Goal: Information Seeking & Learning: Learn about a topic

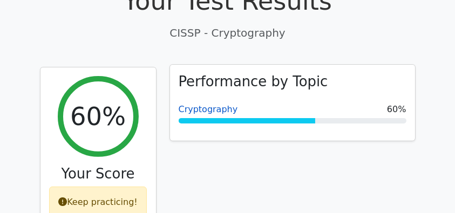
scroll to position [374, 0]
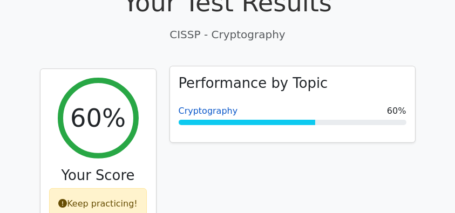
click at [217, 106] on link "Cryptography" at bounding box center [208, 111] width 59 height 10
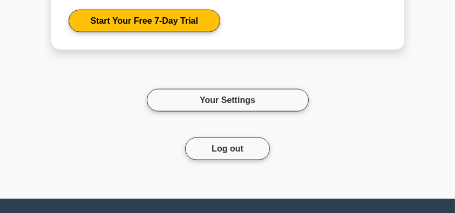
scroll to position [5534, 0]
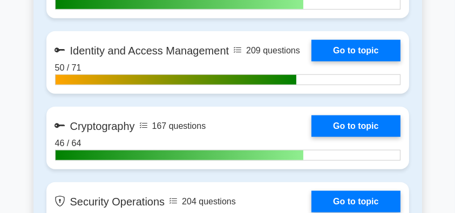
scroll to position [1295, 0]
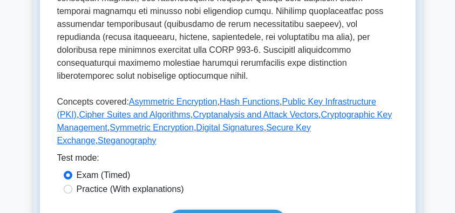
scroll to position [540, 0]
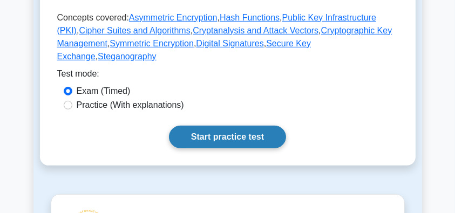
click at [241, 126] on link "Start practice test" at bounding box center [227, 137] width 117 height 23
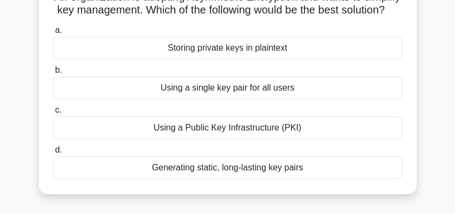
scroll to position [72, 0]
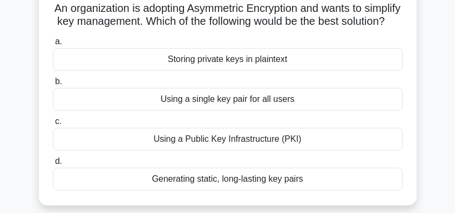
click at [199, 151] on div "Using a Public Key Infrastructure (PKI)" at bounding box center [228, 139] width 350 height 23
click at [53, 125] on input "c. Using a Public Key Infrastructure (PKI)" at bounding box center [53, 121] width 0 height 7
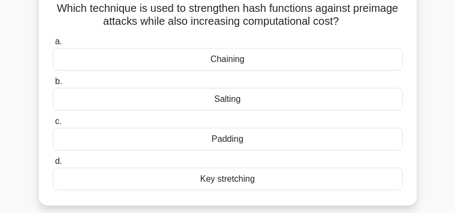
click at [250, 105] on div "Salting" at bounding box center [228, 99] width 350 height 23
click at [53, 85] on input "b. Salting" at bounding box center [53, 81] width 0 height 7
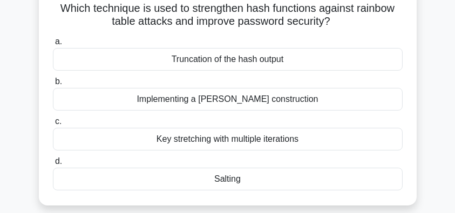
click at [284, 173] on div "Salting" at bounding box center [228, 179] width 350 height 23
click at [53, 165] on input "d. Salting" at bounding box center [53, 161] width 0 height 7
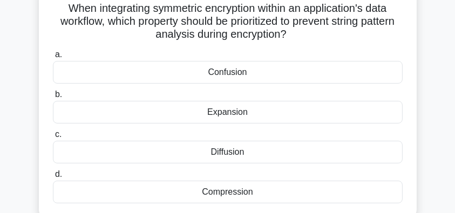
click at [253, 116] on div "Expansion" at bounding box center [228, 112] width 350 height 23
click at [53, 98] on input "b. Expansion" at bounding box center [53, 94] width 0 height 7
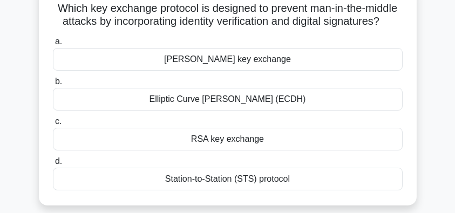
click at [309, 191] on div "Station-to-Station (STS) protocol" at bounding box center [228, 179] width 350 height 23
click at [53, 165] on input "d. Station-to-Station (STS) protocol" at bounding box center [53, 161] width 0 height 7
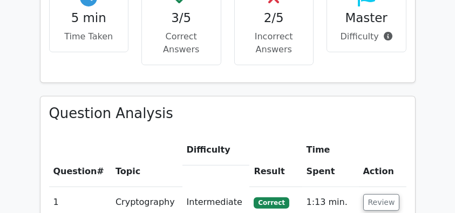
scroll to position [791, 0]
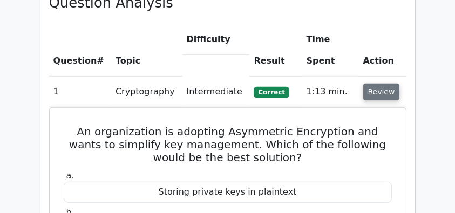
click at [383, 84] on button "Review" at bounding box center [381, 92] width 37 height 17
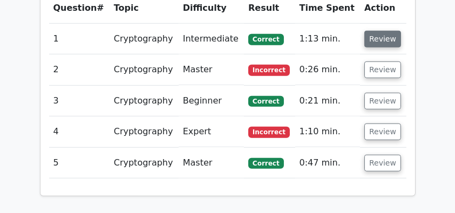
scroll to position [806, 0]
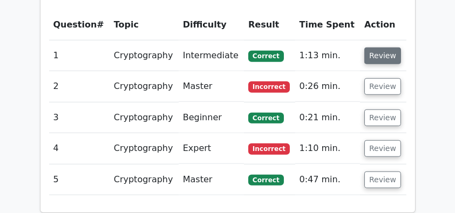
click at [382, 47] on button "Review" at bounding box center [382, 55] width 37 height 17
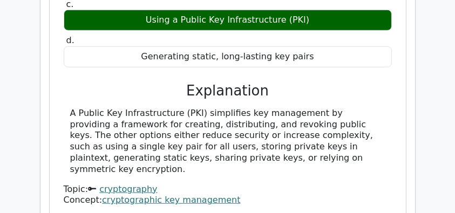
scroll to position [1043, 0]
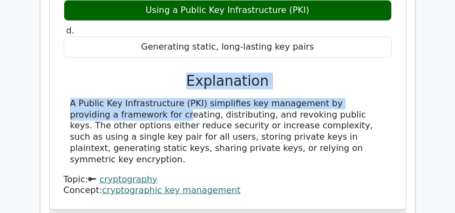
drag, startPoint x: 164, startPoint y: 55, endPoint x: 379, endPoint y: 82, distance: 217.0
click at [379, 82] on div "a. Storing private keys in plaintext b. Using a single key pair for all users c." at bounding box center [228, 55] width 330 height 283
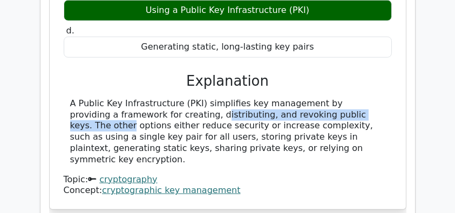
drag, startPoint x: 112, startPoint y: 86, endPoint x: 298, endPoint y: 90, distance: 186.8
click at [298, 98] on div "A Public Key Infrastructure (PKI) simplifies key management by providing a fram…" at bounding box center [227, 131] width 315 height 67
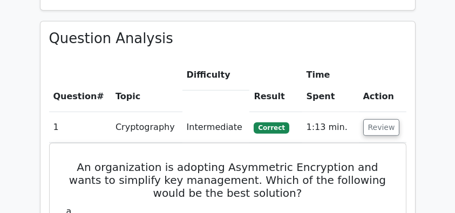
scroll to position [756, 0]
click at [387, 119] on button "Review" at bounding box center [381, 127] width 37 height 17
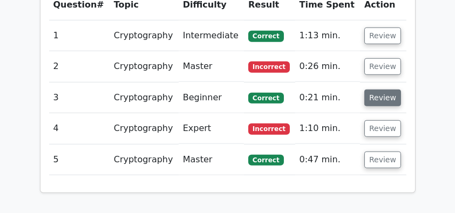
scroll to position [827, 0]
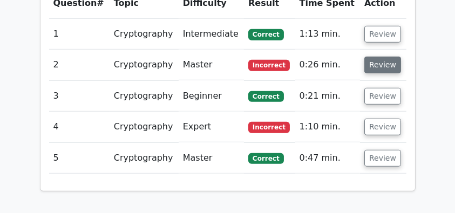
click at [376, 57] on button "Review" at bounding box center [382, 65] width 37 height 17
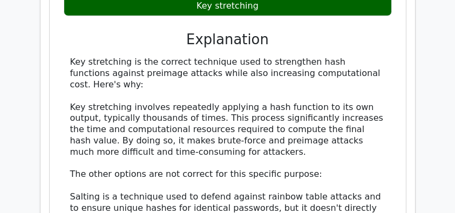
scroll to position [1065, 0]
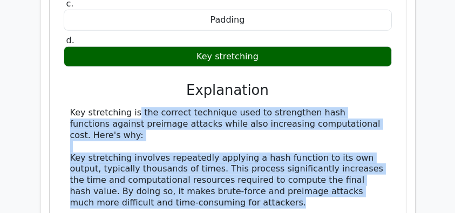
drag, startPoint x: 63, startPoint y: 75, endPoint x: 246, endPoint y: 161, distance: 202.3
copy div "Key stretching is the correct technique used to strengthen hash functions again…"
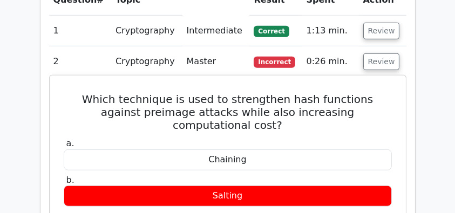
scroll to position [849, 0]
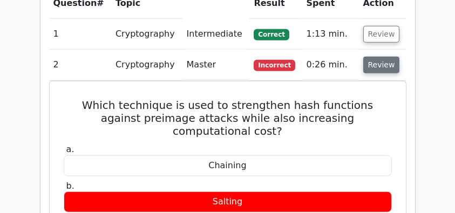
click at [379, 57] on button "Review" at bounding box center [381, 65] width 37 height 17
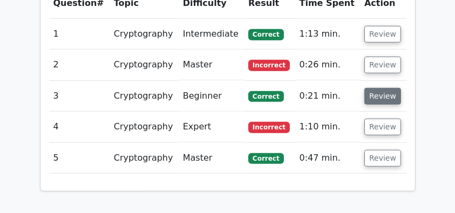
click at [375, 88] on button "Review" at bounding box center [382, 96] width 37 height 17
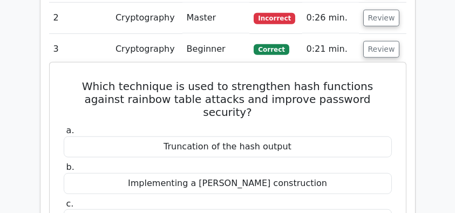
scroll to position [885, 0]
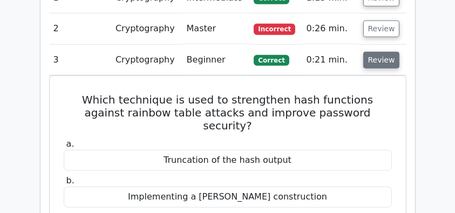
click at [369, 52] on button "Review" at bounding box center [381, 60] width 37 height 17
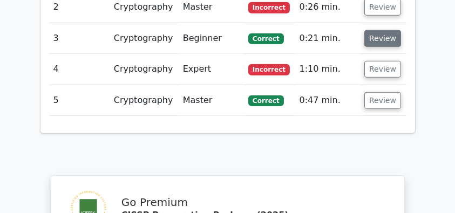
scroll to position [864, 0]
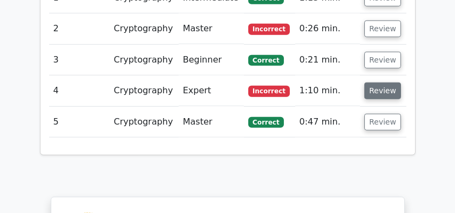
click at [374, 83] on button "Review" at bounding box center [382, 91] width 37 height 17
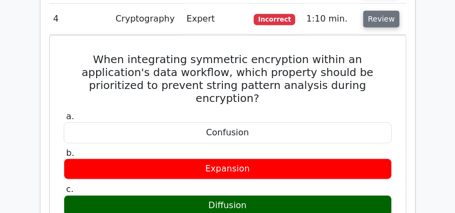
scroll to position [921, 0]
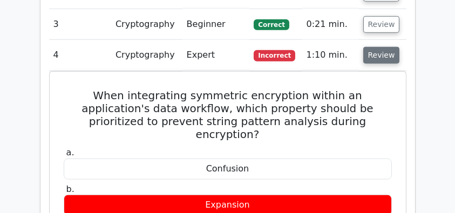
click at [379, 47] on button "Review" at bounding box center [381, 55] width 37 height 17
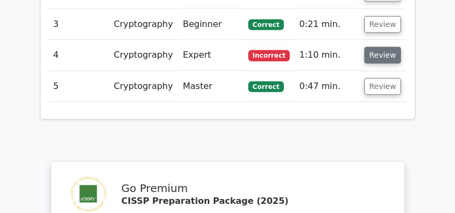
click at [379, 47] on button "Review" at bounding box center [382, 55] width 37 height 17
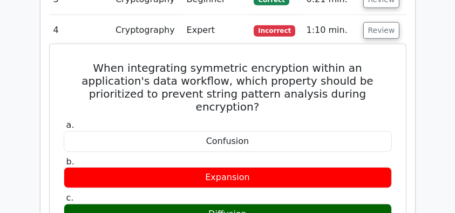
scroll to position [957, 0]
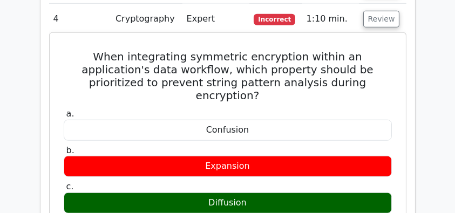
drag, startPoint x: 65, startPoint y: 28, endPoint x: 337, endPoint y: 198, distance: 321.3
copy div "When integrating symmetric encryption within an application's data workflow, wh…"
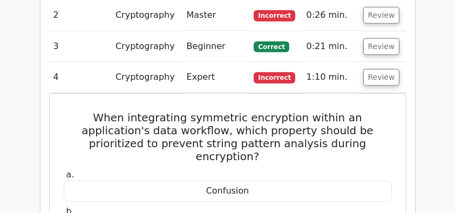
scroll to position [849, 0]
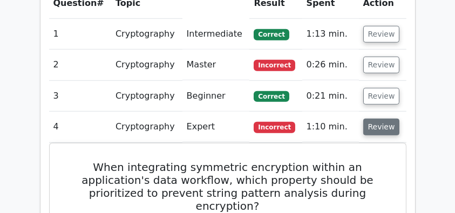
click at [371, 119] on button "Review" at bounding box center [381, 127] width 37 height 17
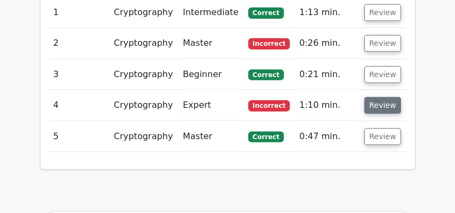
scroll to position [827, 0]
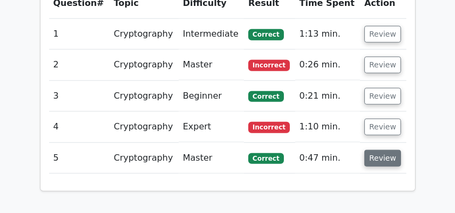
click at [371, 150] on button "Review" at bounding box center [382, 158] width 37 height 17
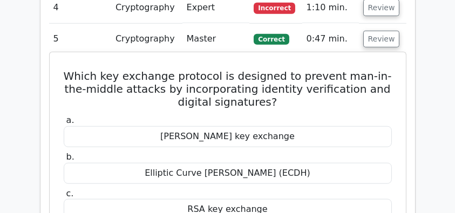
scroll to position [993, 0]
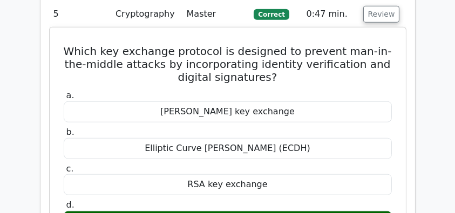
drag, startPoint x: 70, startPoint y: 23, endPoint x: 342, endPoint y: 191, distance: 319.9
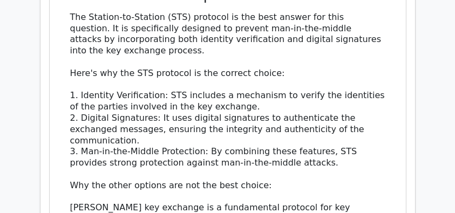
scroll to position [1281, 0]
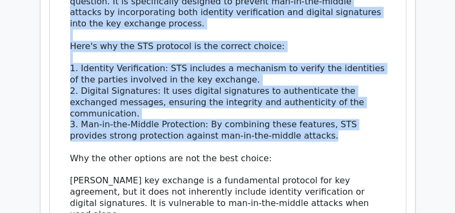
click at [314, 112] on div "The Station-to-Station (STS) protocol is the best answer for this question. It …" at bounding box center [227, 187] width 315 height 404
copy div "Which key exchange protocol is designed to prevent man-in-the-middle attacks by…"
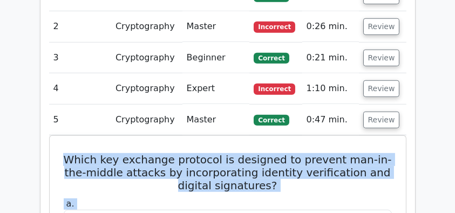
scroll to position [849, 0]
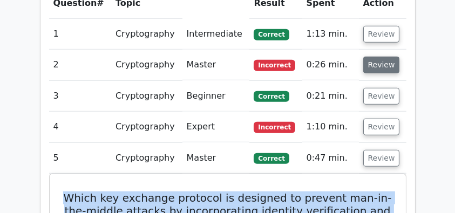
click at [379, 57] on button "Review" at bounding box center [381, 65] width 37 height 17
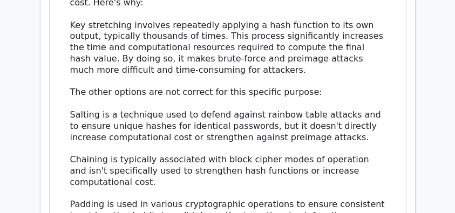
scroll to position [1209, 0]
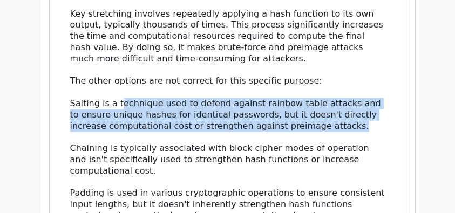
drag, startPoint x: 121, startPoint y: 65, endPoint x: 356, endPoint y: 89, distance: 236.0
click at [356, 89] on div "Key stretching is the correct technique used to strengthen hash functions again…" at bounding box center [227, 114] width 315 height 303
drag, startPoint x: 359, startPoint y: 89, endPoint x: 63, endPoint y: 60, distance: 297.7
click at [64, 60] on div "Key stretching is the correct technique used to strengthen hash functions again…" at bounding box center [228, 114] width 328 height 303
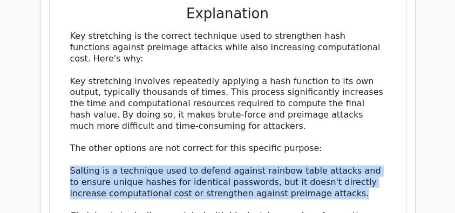
scroll to position [1173, 0]
